Goal: Information Seeking & Learning: Check status

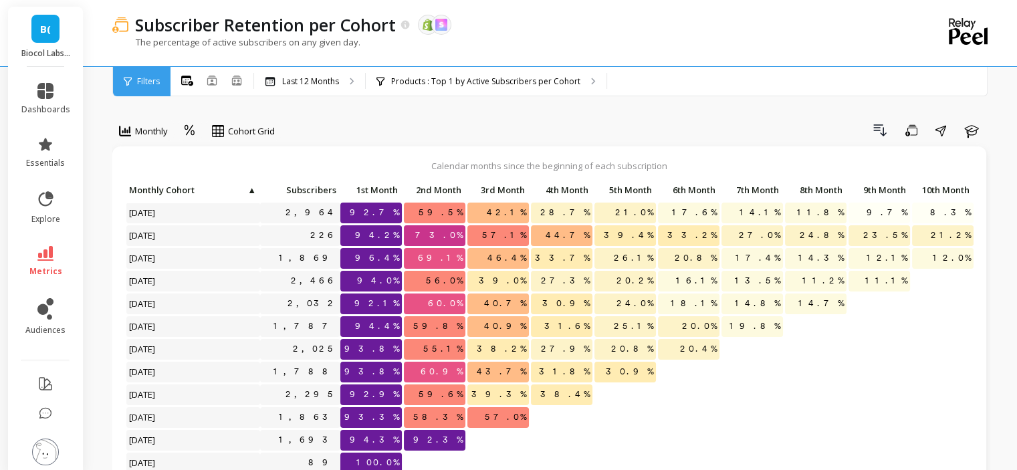
scroll to position [11, 0]
click at [318, 76] on p "Last 12 Months" at bounding box center [310, 81] width 57 height 11
click at [462, 80] on p "Products : Top 1 by Active Subscribers per Cohort" at bounding box center [485, 81] width 189 height 11
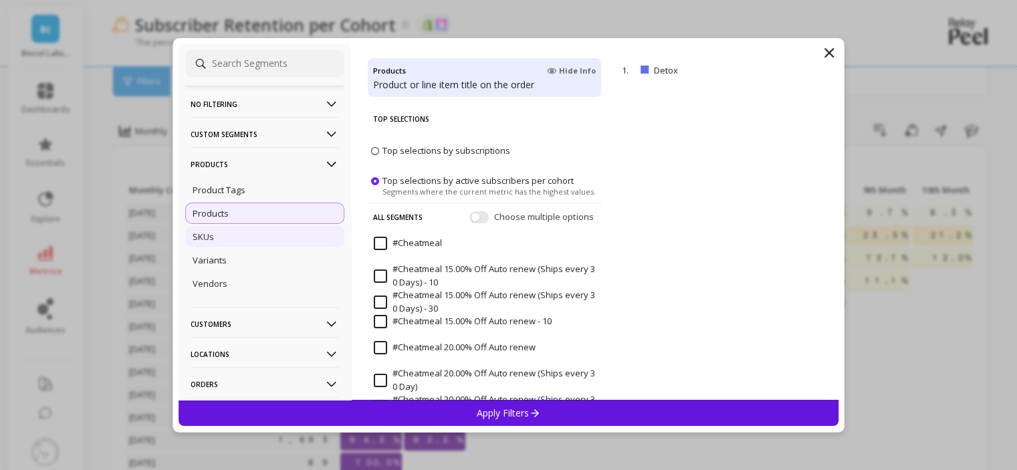
click at [235, 243] on div "SKUs" at bounding box center [264, 236] width 159 height 21
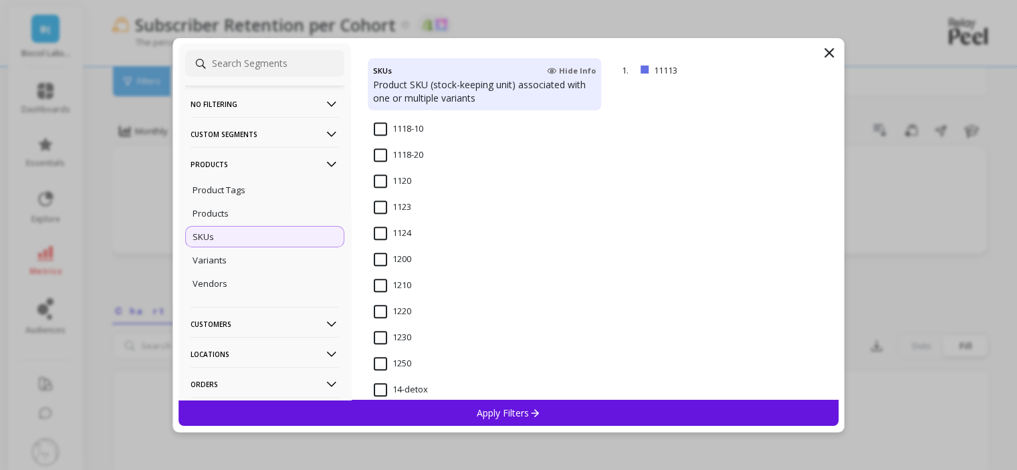
scroll to position [1070, 0]
click at [825, 51] on icon at bounding box center [829, 53] width 16 height 16
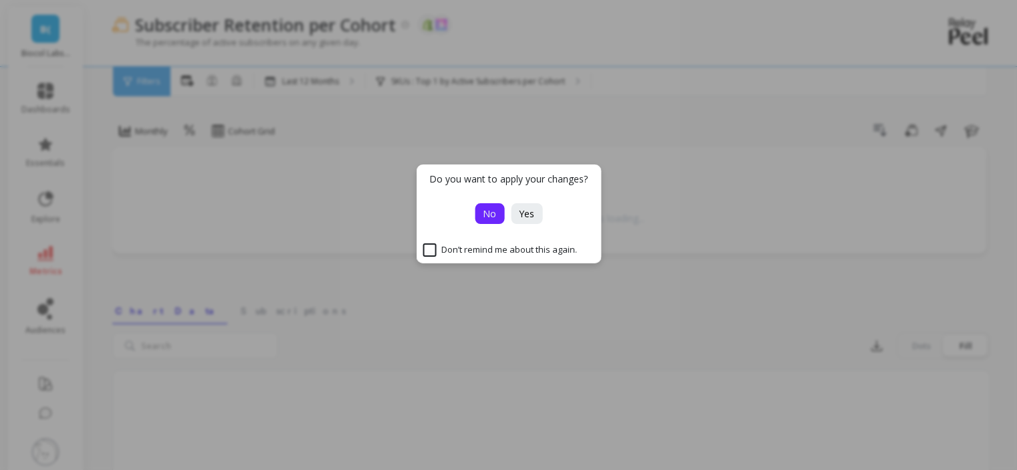
click at [487, 220] on button "No" at bounding box center [489, 213] width 29 height 21
